Goal: Register for event/course

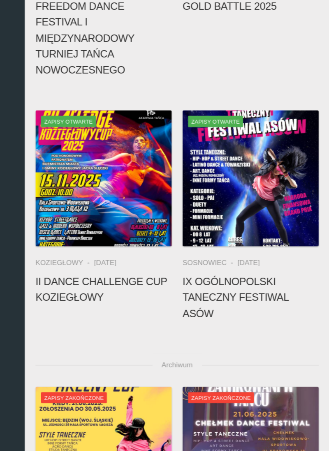
scroll to position [85, 0]
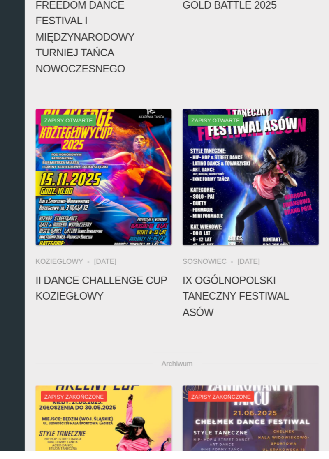
click at [111, 324] on h4 "II Dance Challenge Cup KOZIEGŁOWY" at bounding box center [158, 336] width 103 height 24
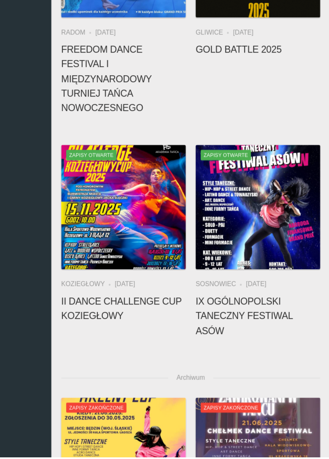
click at [123, 247] on img at bounding box center [158, 252] width 103 height 103
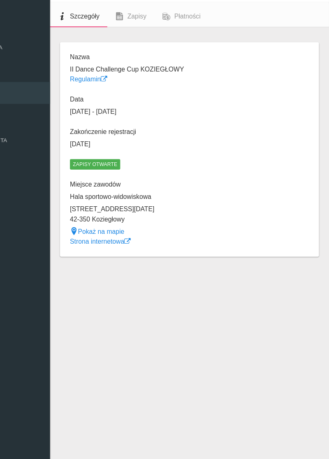
scroll to position [30, 0]
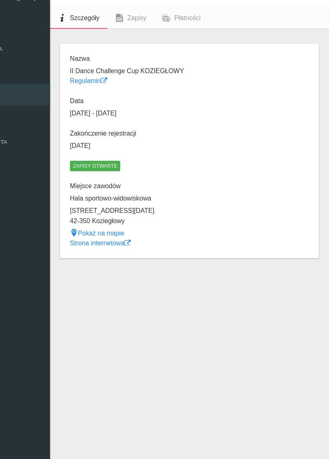
click at [116, 88] on dl "Nazwa II Dance Challenge Cup KOZIEGŁOWY Regulamin Data [DATE] - [DATE] Zakończe…" at bounding box center [162, 147] width 94 height 160
click at [129, 86] on link "Regulamin" at bounding box center [130, 89] width 31 height 6
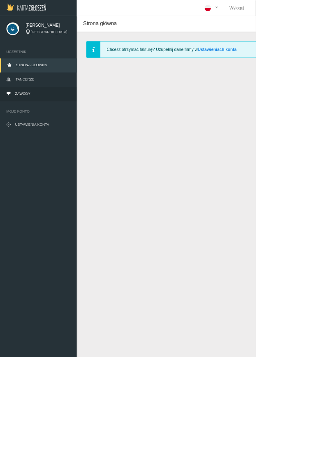
click at [19, 125] on link "Zawody" at bounding box center [49, 121] width 99 height 18
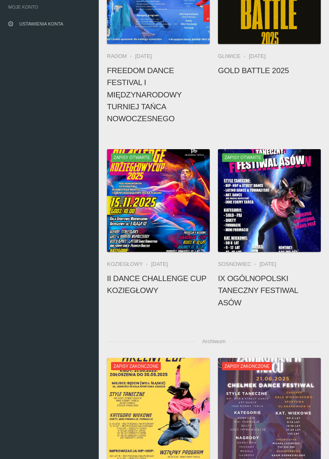
scroll to position [136, 0]
click at [242, 205] on img at bounding box center [269, 200] width 103 height 103
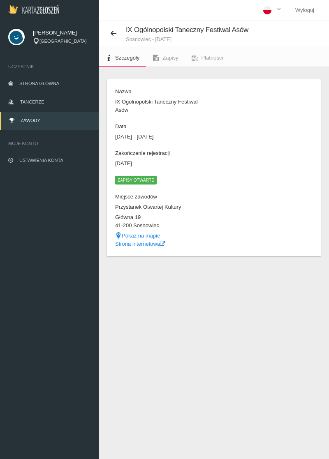
click at [117, 30] on button at bounding box center [116, 33] width 19 height 11
